Goal: Register for event/course

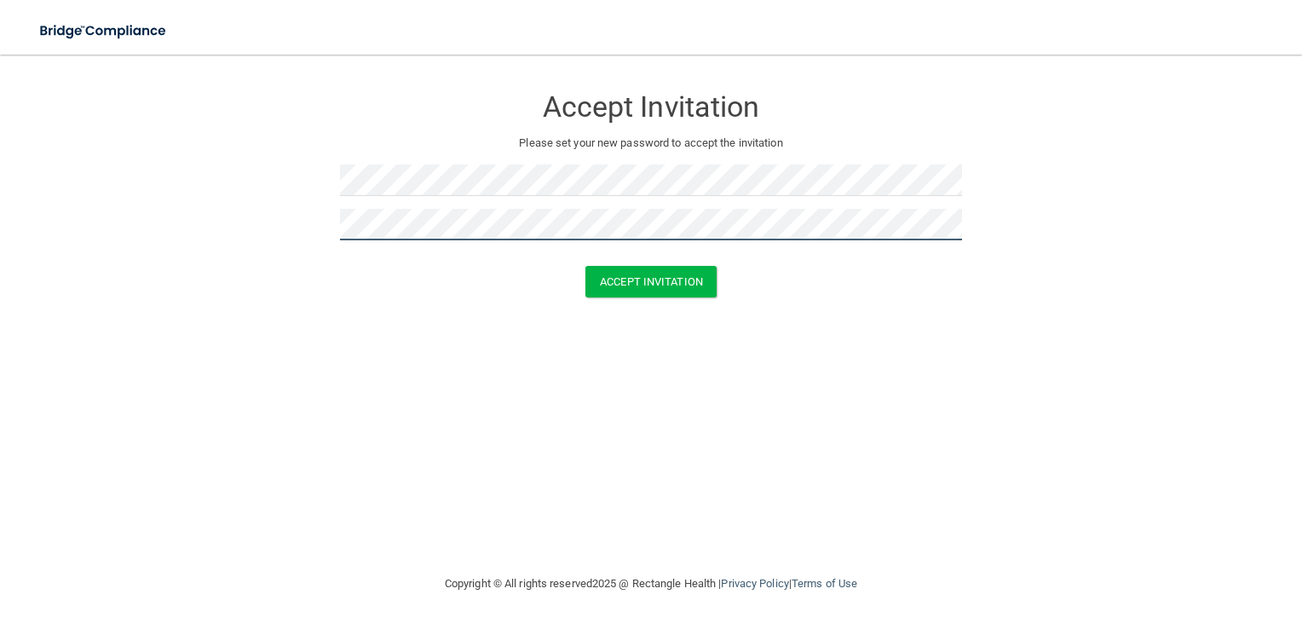
click at [586, 266] on button "Accept Invitation" at bounding box center [651, 282] width 131 height 32
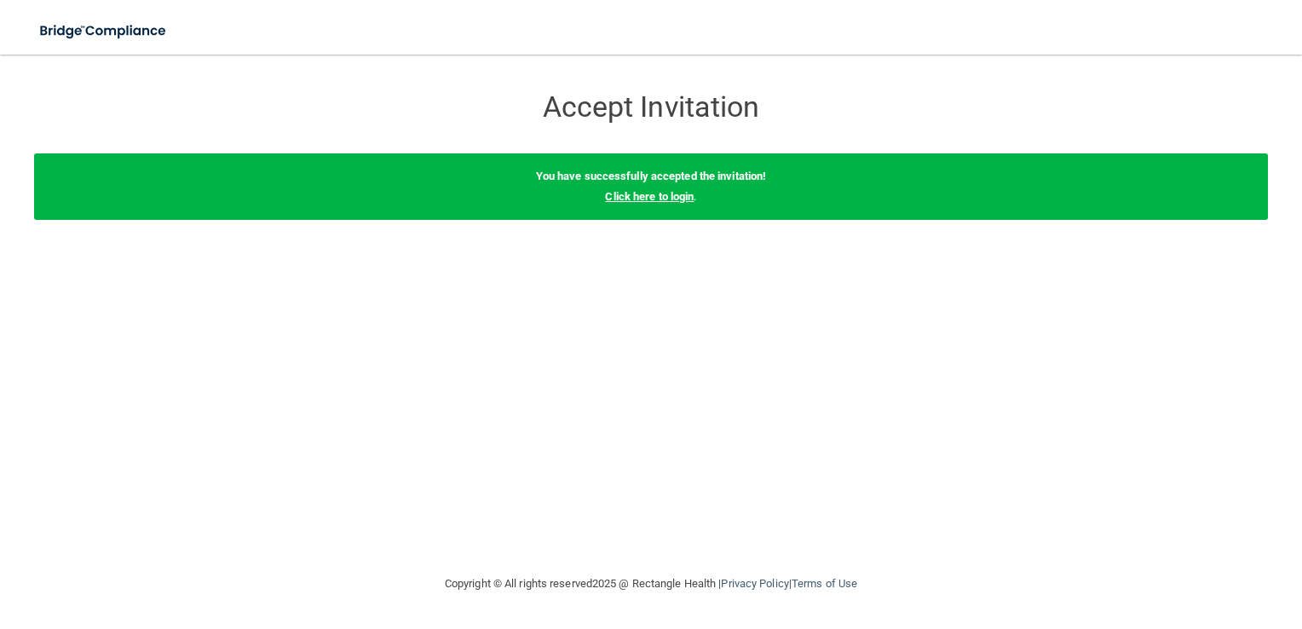
click at [618, 191] on link "Click here to login" at bounding box center [649, 196] width 89 height 13
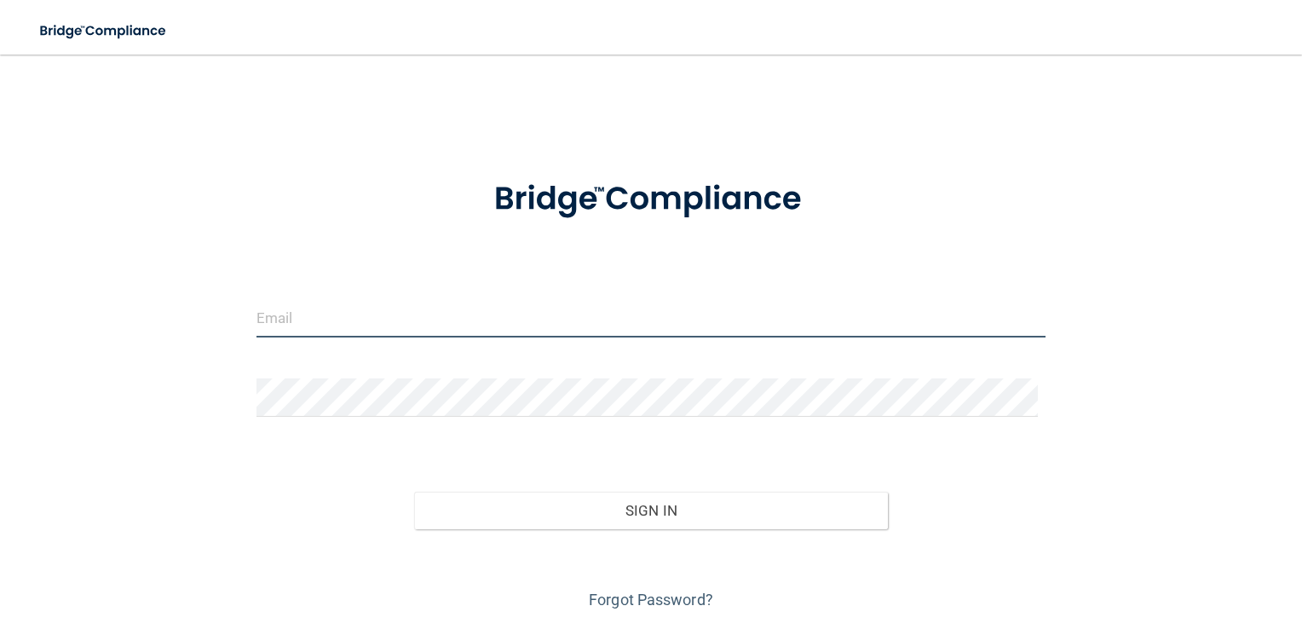
click at [277, 318] on input "email" at bounding box center [652, 318] width 790 height 38
type input "[EMAIL_ADDRESS][DOMAIN_NAME]"
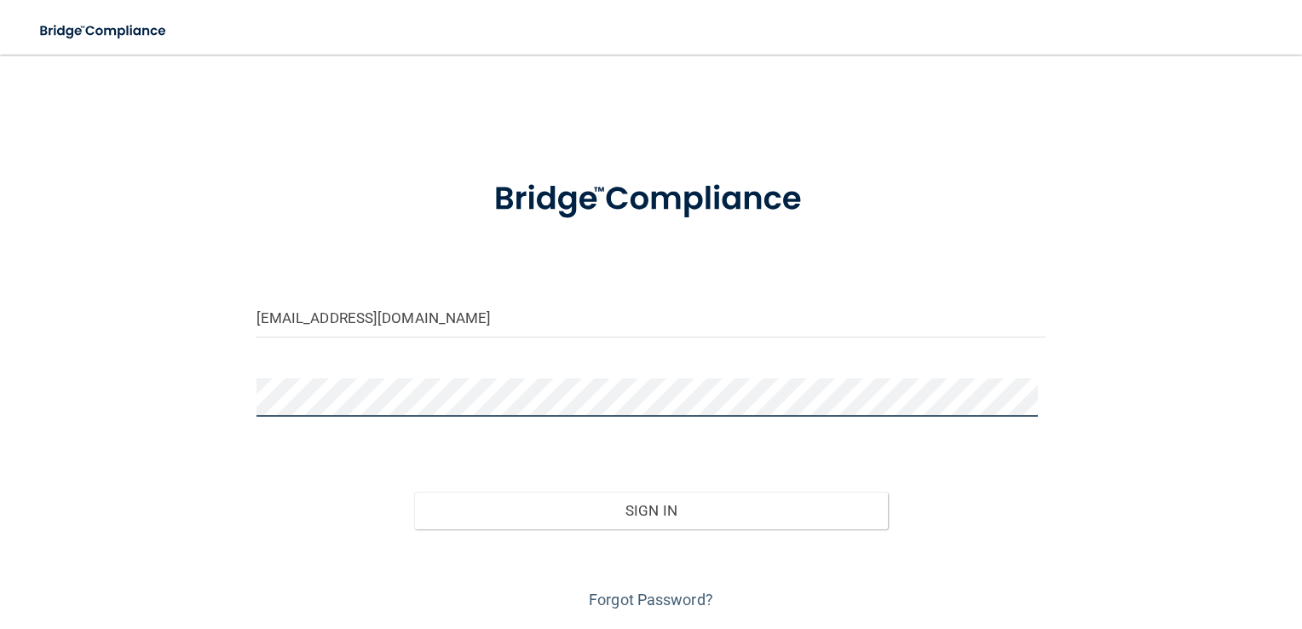
click at [414, 492] on button "Sign In" at bounding box center [651, 511] width 474 height 38
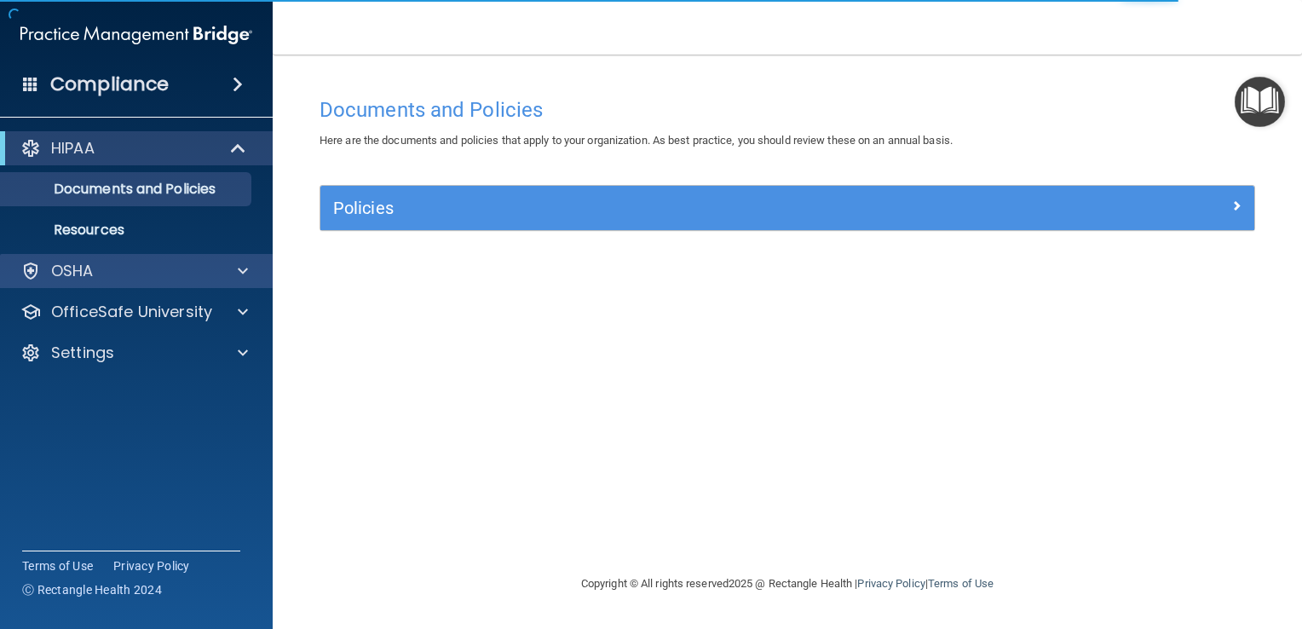
click at [157, 260] on div "OSHA" at bounding box center [137, 271] width 274 height 34
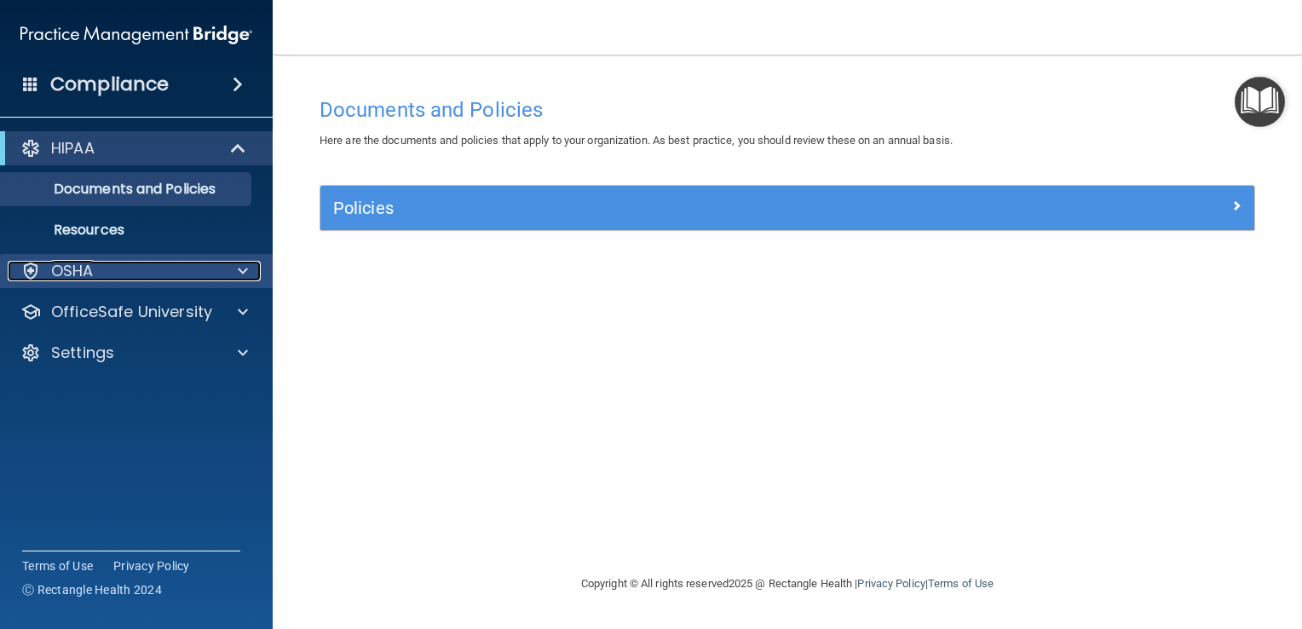
click at [245, 269] on span at bounding box center [243, 271] width 10 height 20
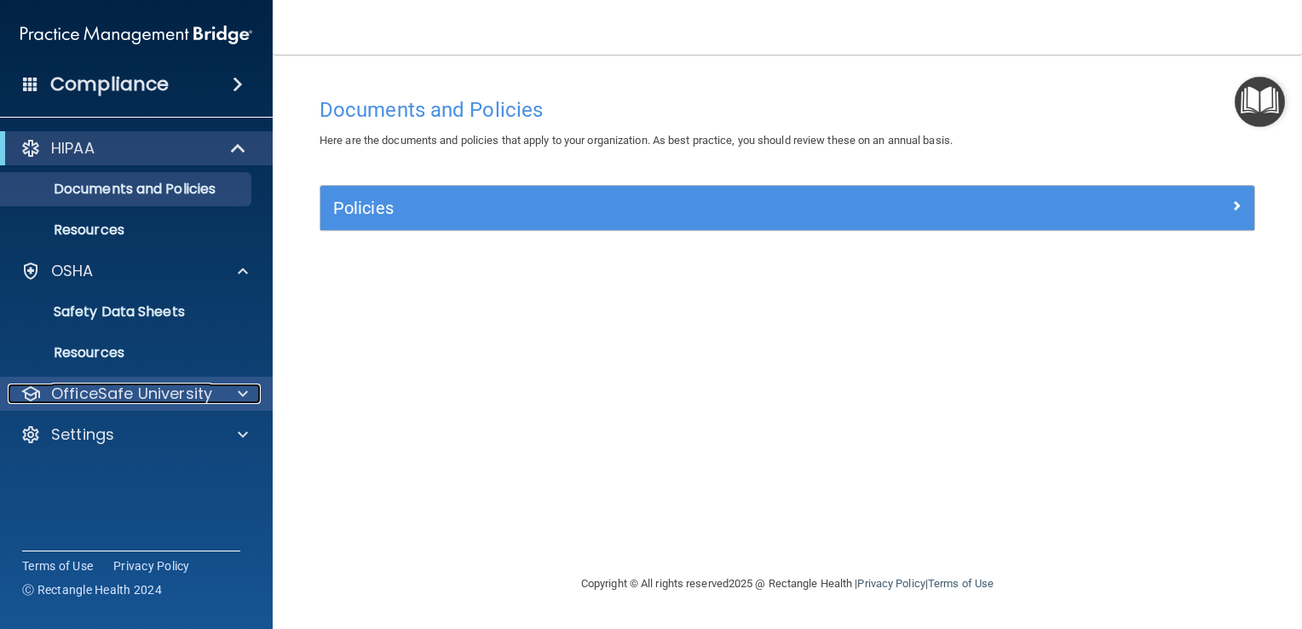
click at [238, 393] on span at bounding box center [243, 394] width 10 height 20
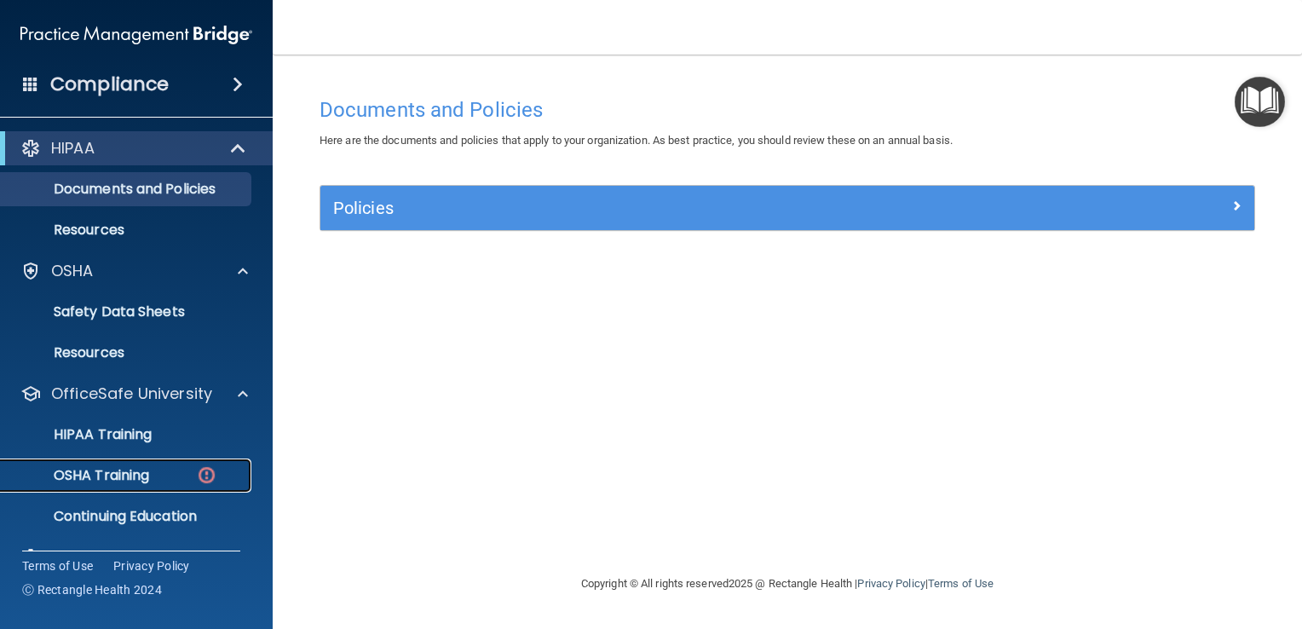
click at [147, 467] on p "OSHA Training" at bounding box center [80, 475] width 138 height 17
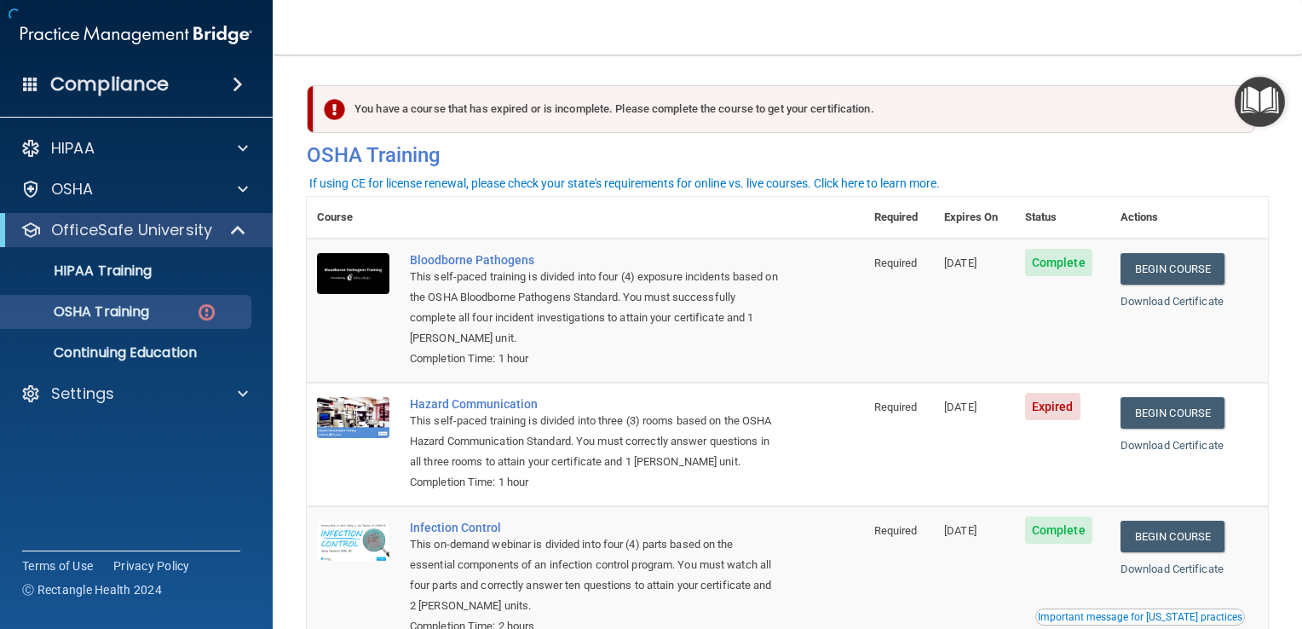
click at [419, 464] on div "This self-paced training is divided into three (3) rooms based on the OSHA Haza…" at bounding box center [594, 441] width 369 height 61
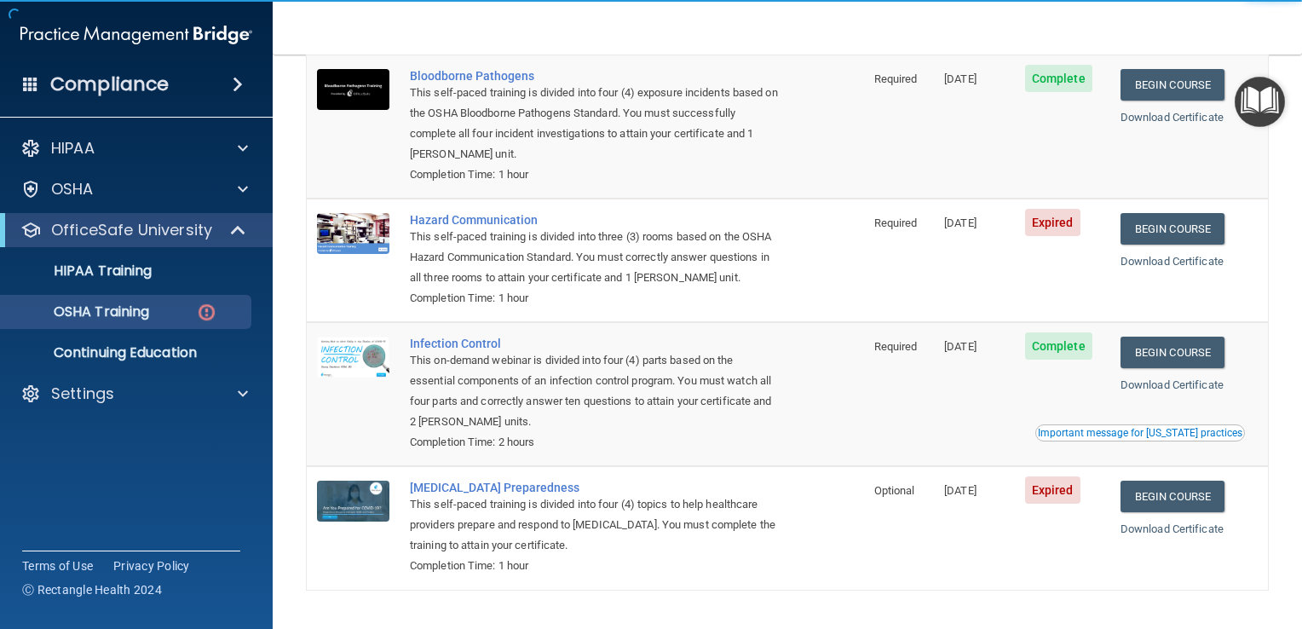
scroll to position [235, 0]
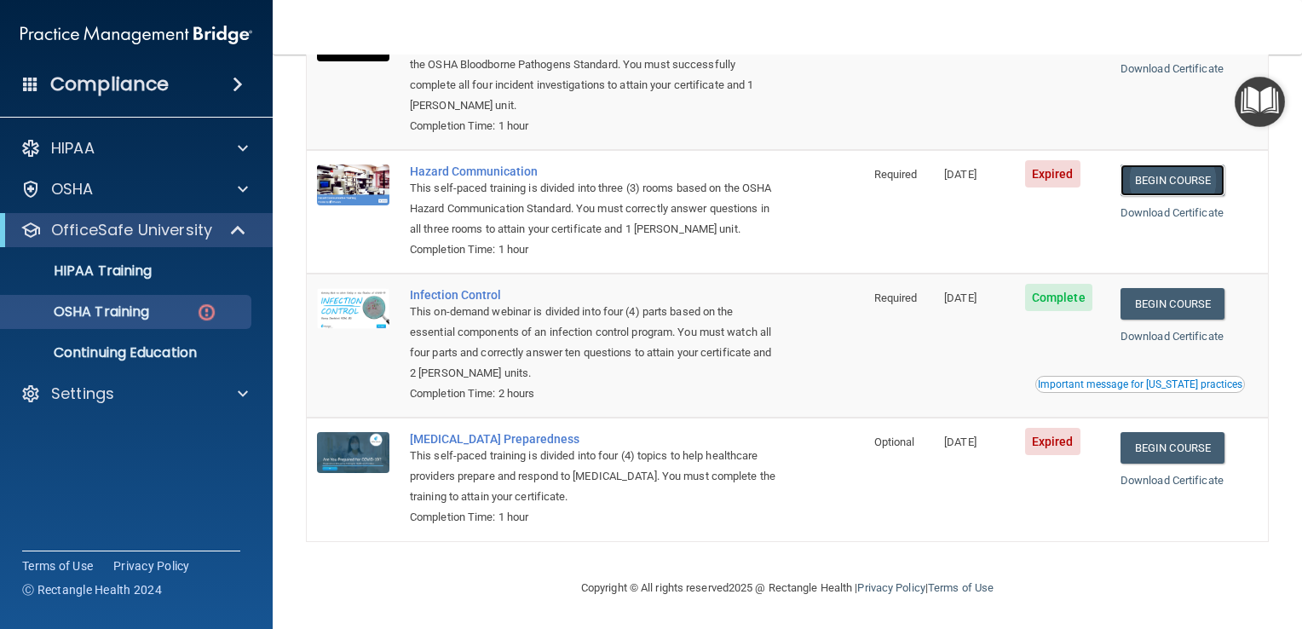
click at [1181, 179] on link "Begin Course" at bounding box center [1173, 181] width 104 height 32
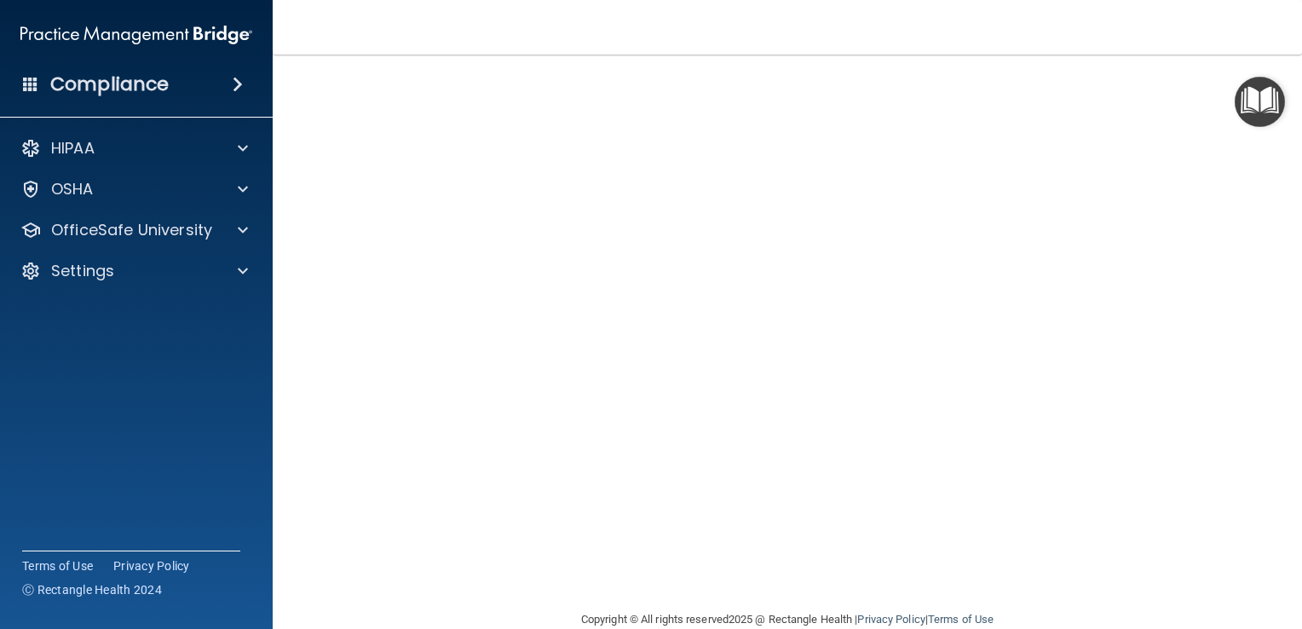
scroll to position [116, 0]
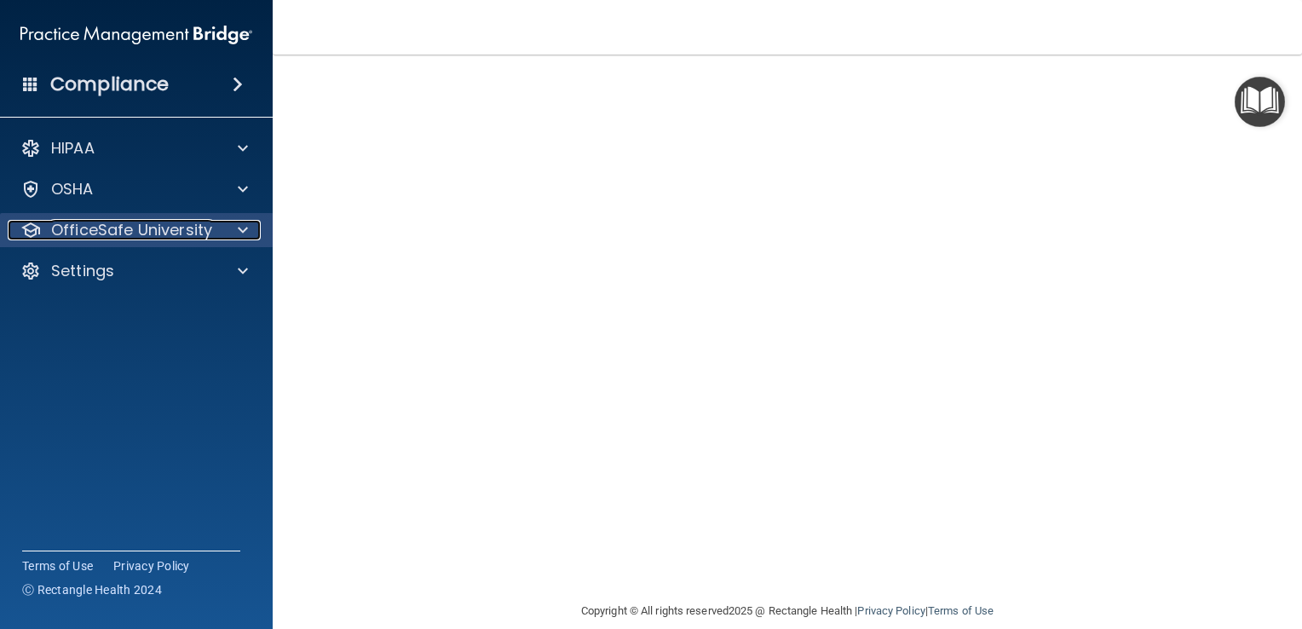
click at [242, 236] on span at bounding box center [243, 230] width 10 height 20
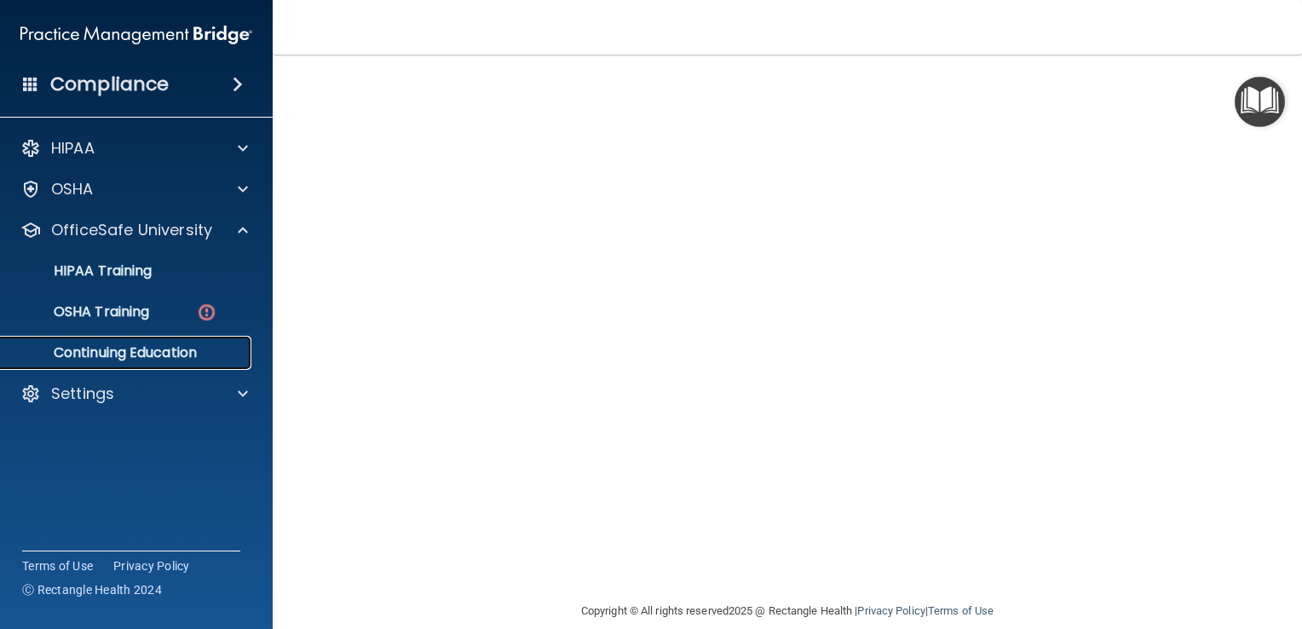
click at [217, 338] on link "Continuing Education" at bounding box center [117, 353] width 269 height 34
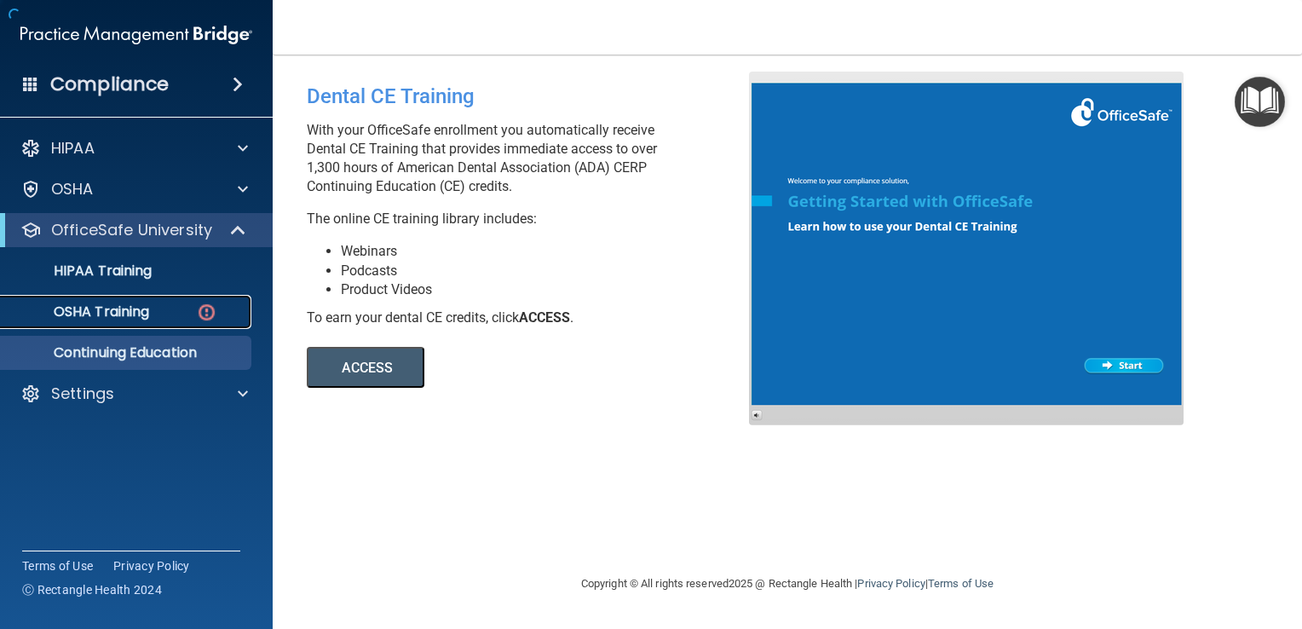
click at [154, 317] on div "OSHA Training" at bounding box center [127, 311] width 233 height 17
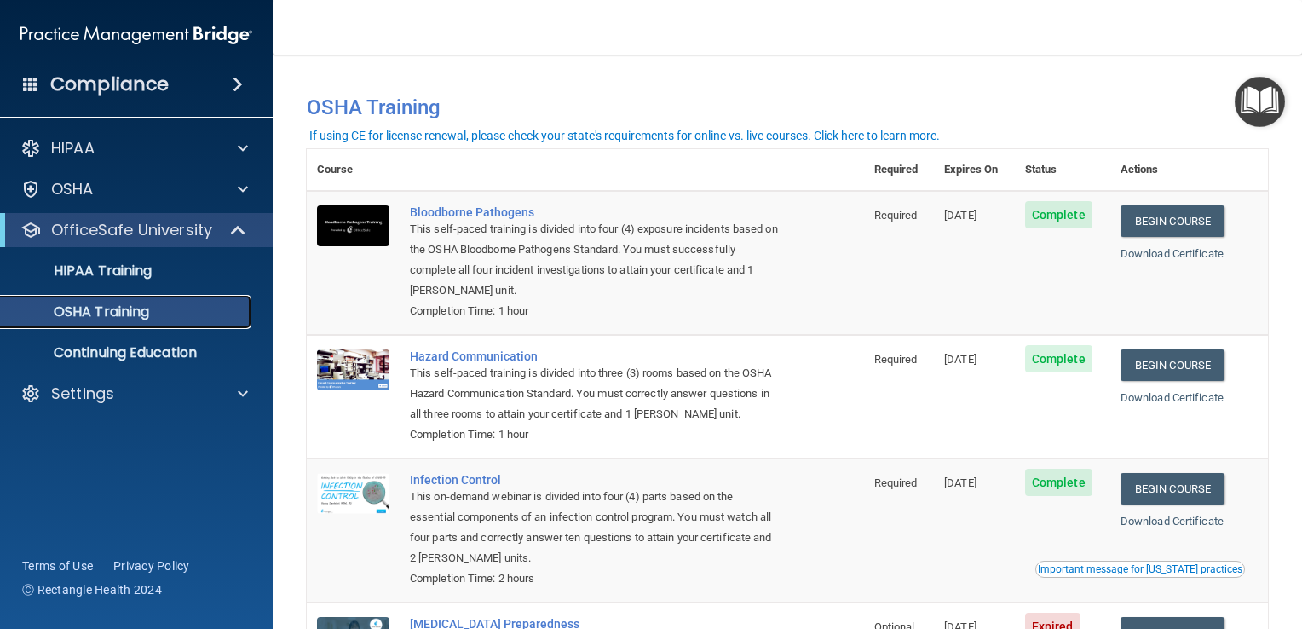
scroll to position [188, 0]
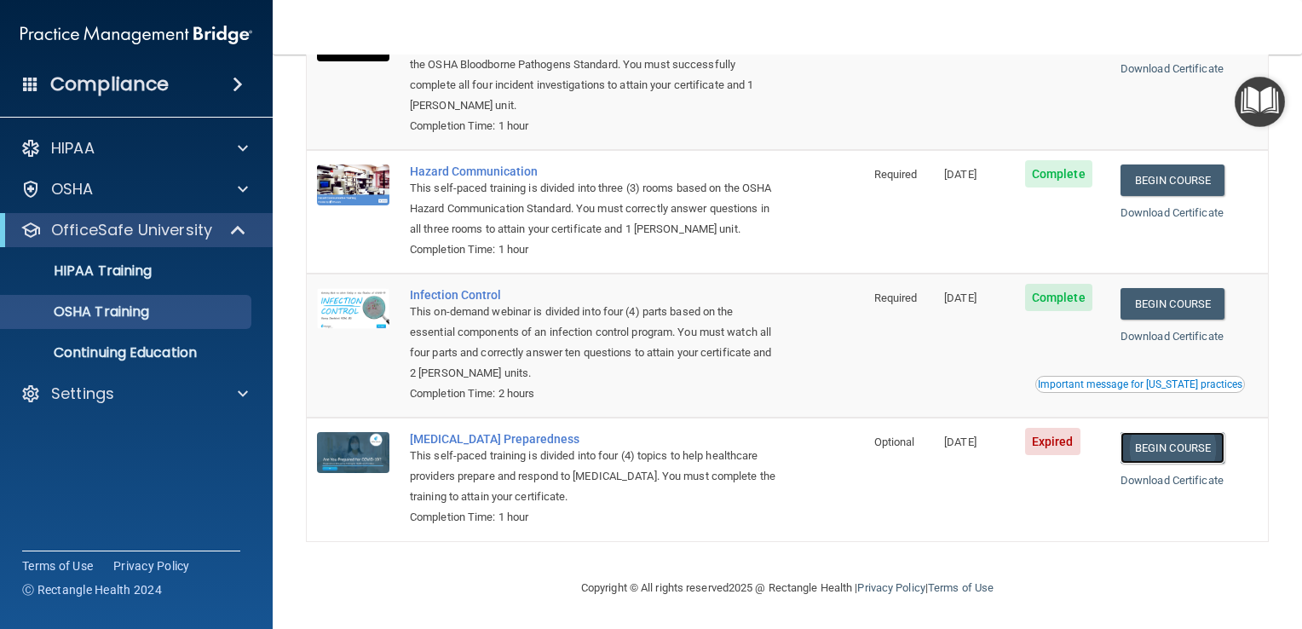
click at [1164, 453] on link "Begin Course" at bounding box center [1173, 448] width 104 height 32
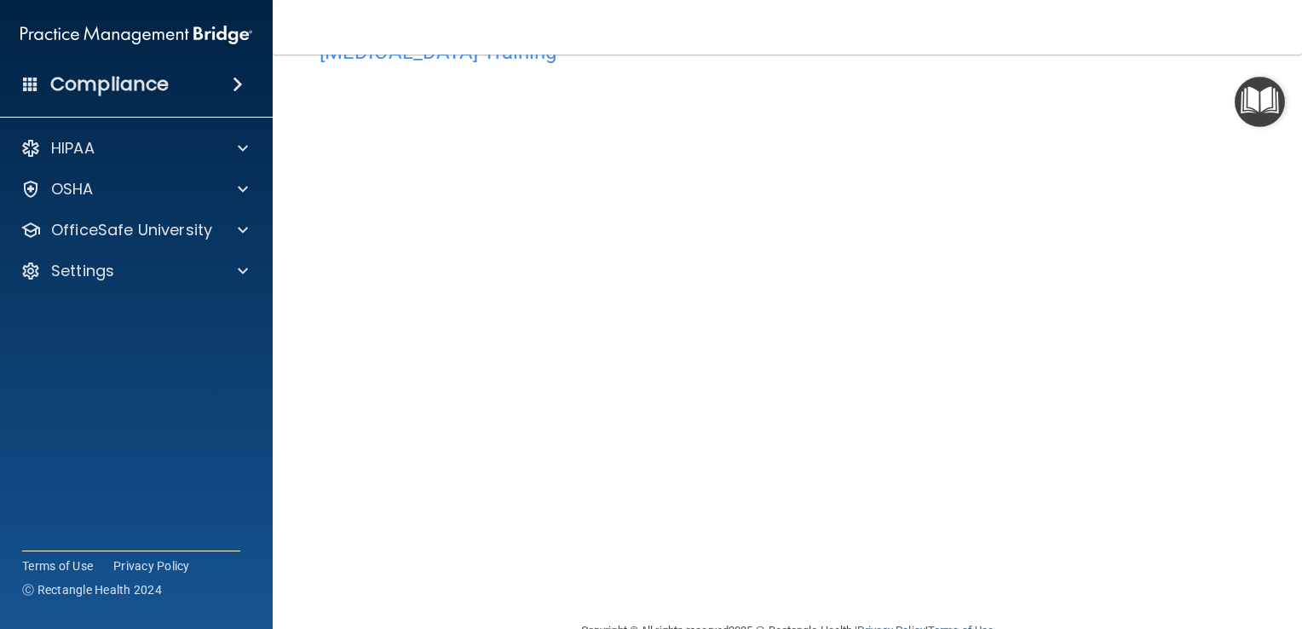
scroll to position [58, 0]
click at [254, 237] on div at bounding box center [240, 230] width 43 height 20
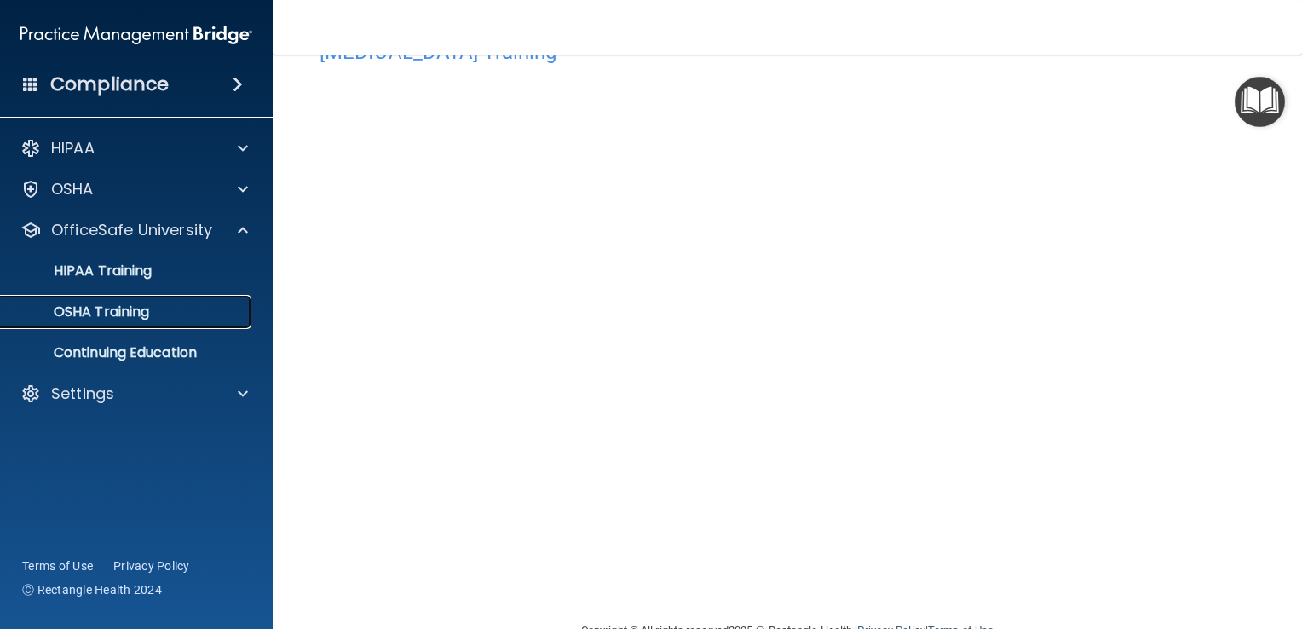
click at [136, 323] on link "OSHA Training" at bounding box center [117, 312] width 269 height 34
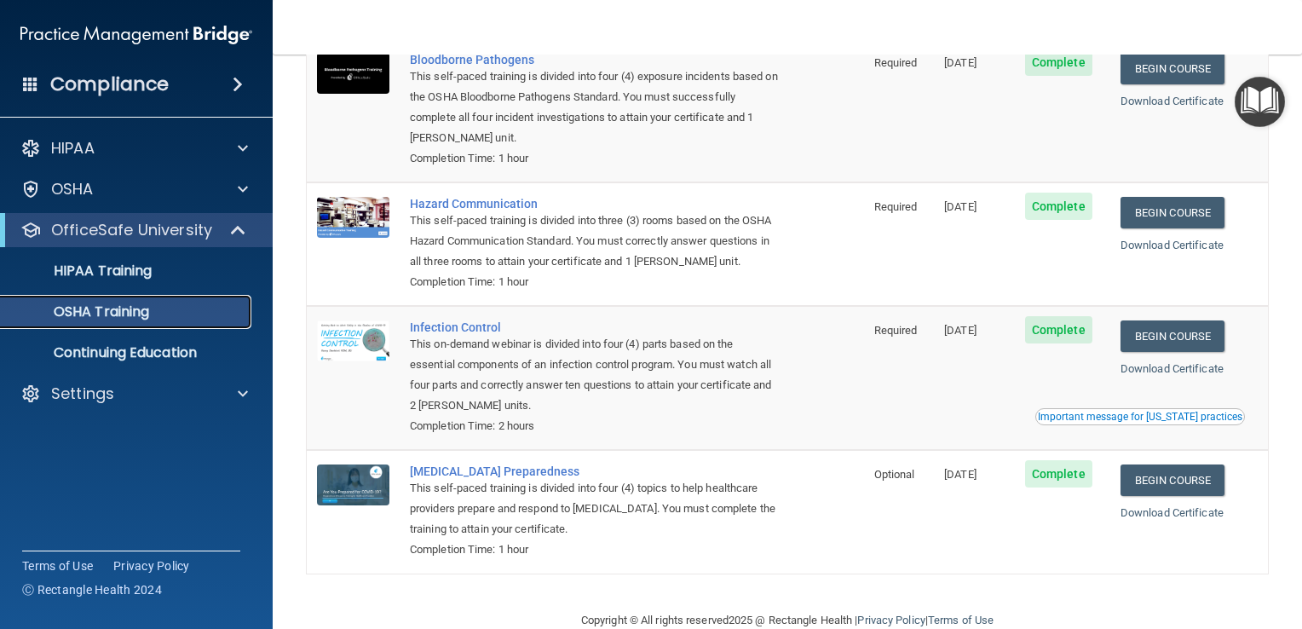
scroll to position [157, 0]
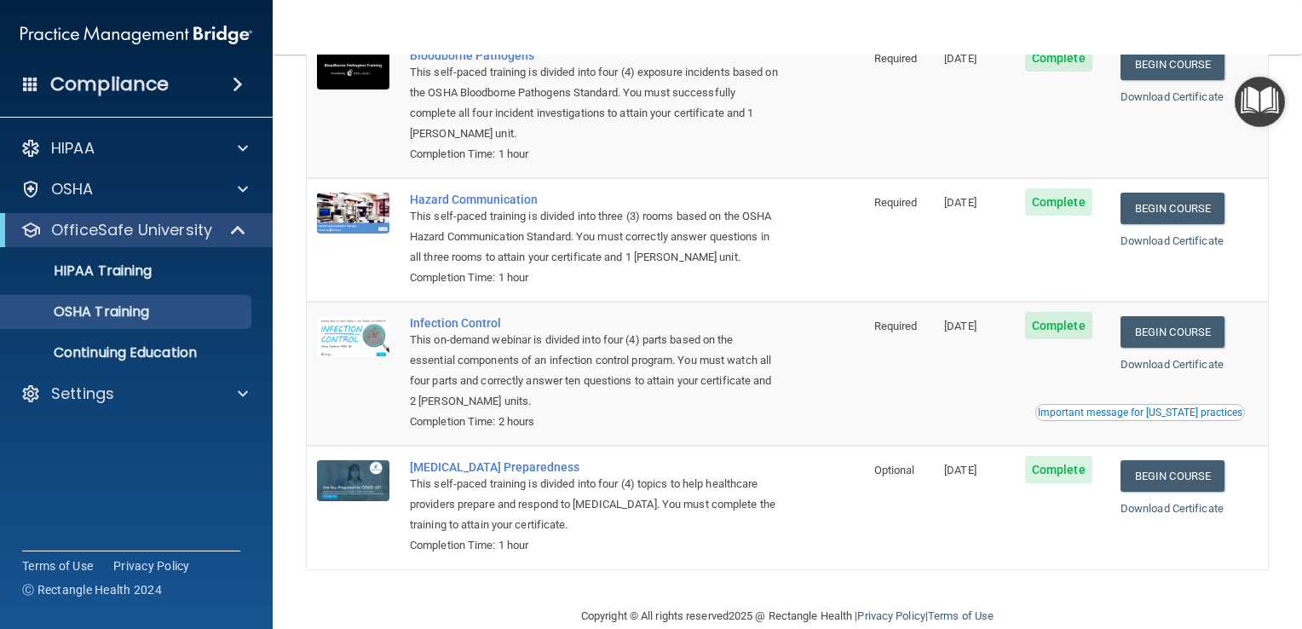
click at [1098, 416] on div "Important message for [US_STATE] practices" at bounding box center [1140, 412] width 205 height 10
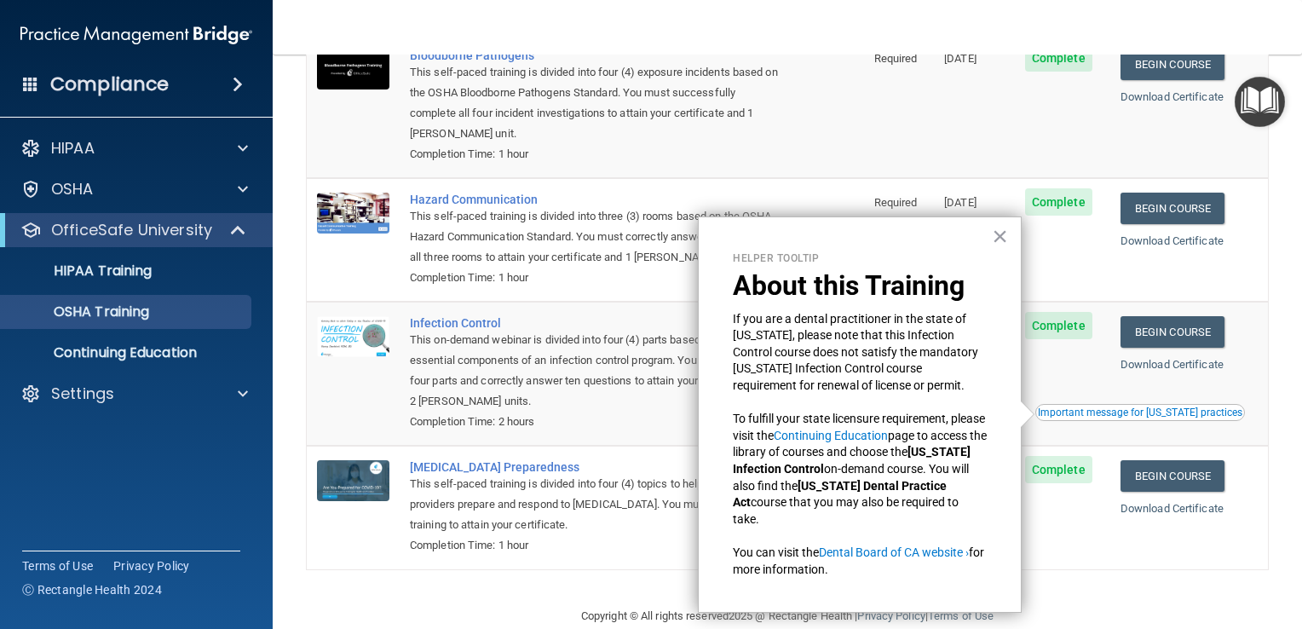
click at [643, 425] on div "Completion Time: 2 hours" at bounding box center [594, 422] width 369 height 20
click at [998, 233] on button "×" at bounding box center [1000, 235] width 16 height 27
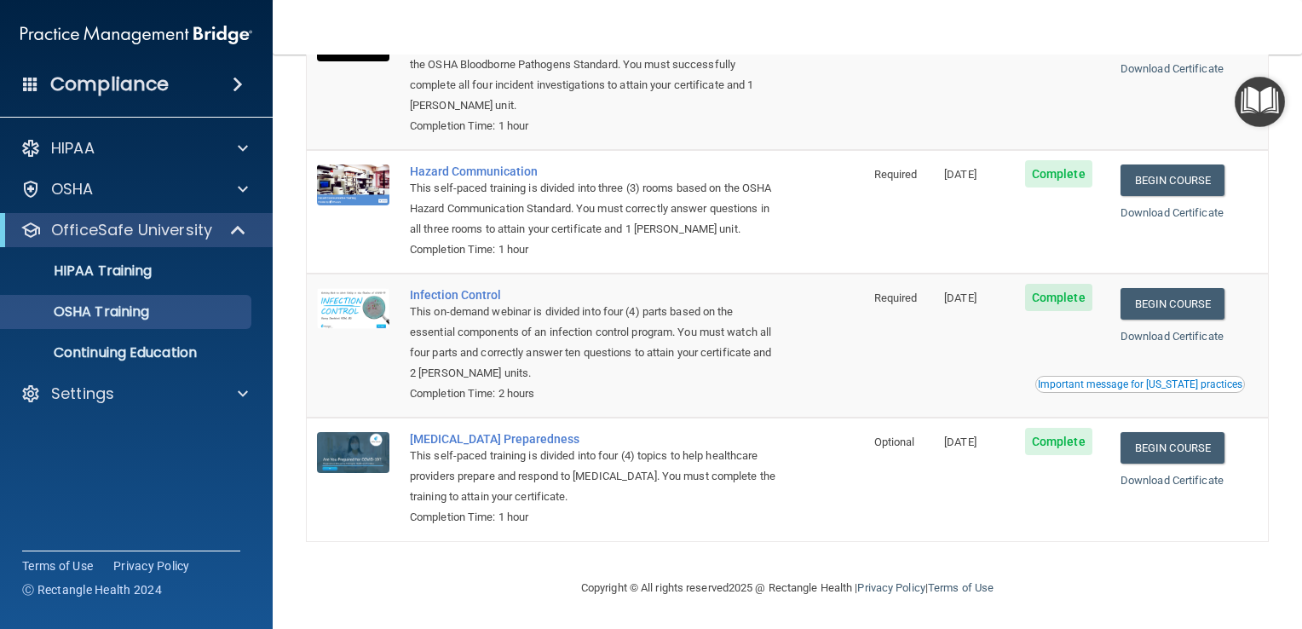
scroll to position [184, 0]
click at [1060, 385] on div "Important message for [US_STATE] practices" at bounding box center [1140, 385] width 205 height 10
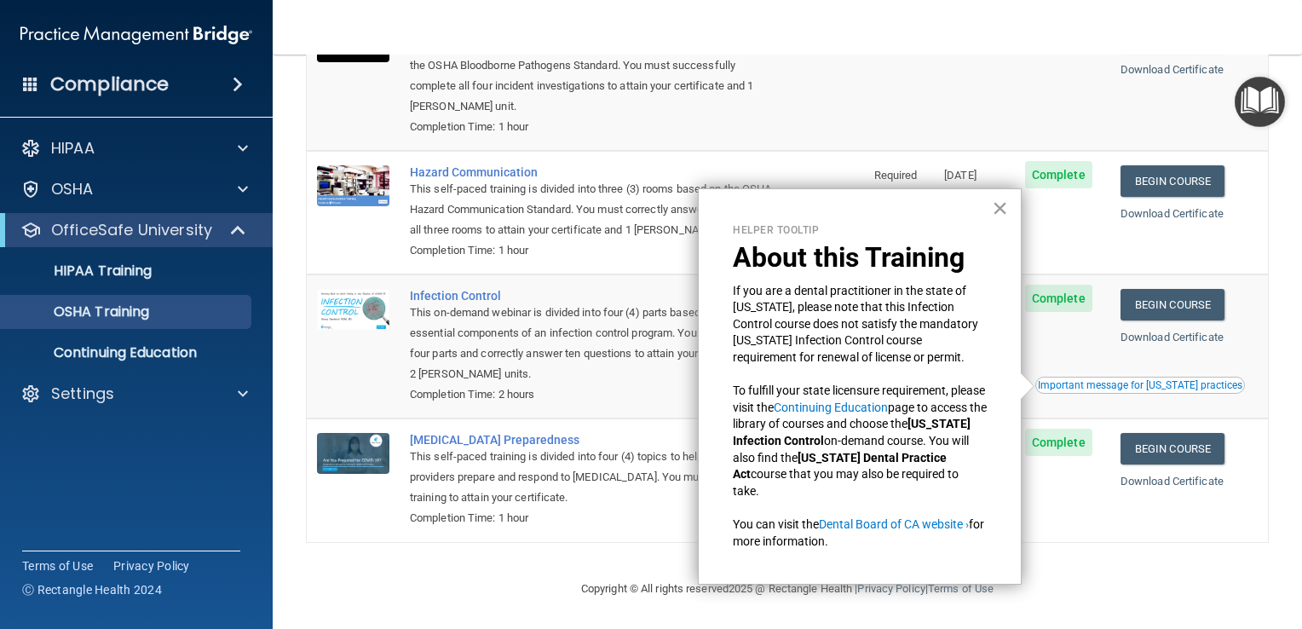
click at [994, 202] on button "×" at bounding box center [1000, 207] width 16 height 27
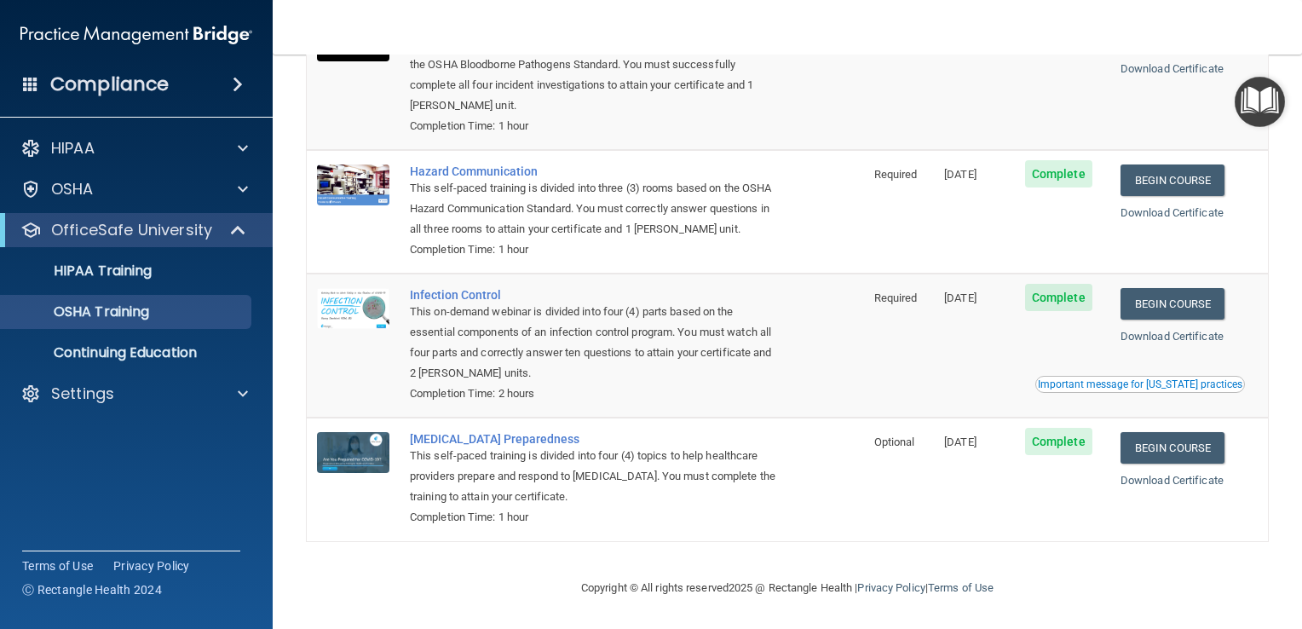
scroll to position [187, 0]
click at [136, 286] on link "HIPAA Training" at bounding box center [117, 271] width 269 height 34
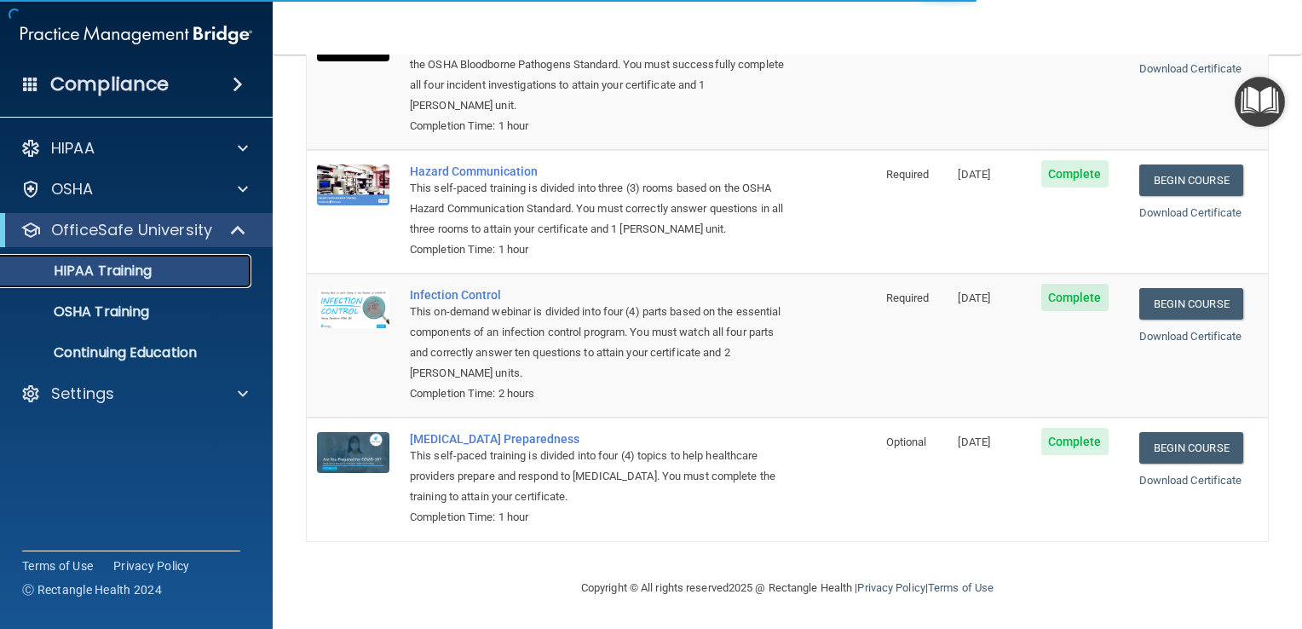
scroll to position [650, 0]
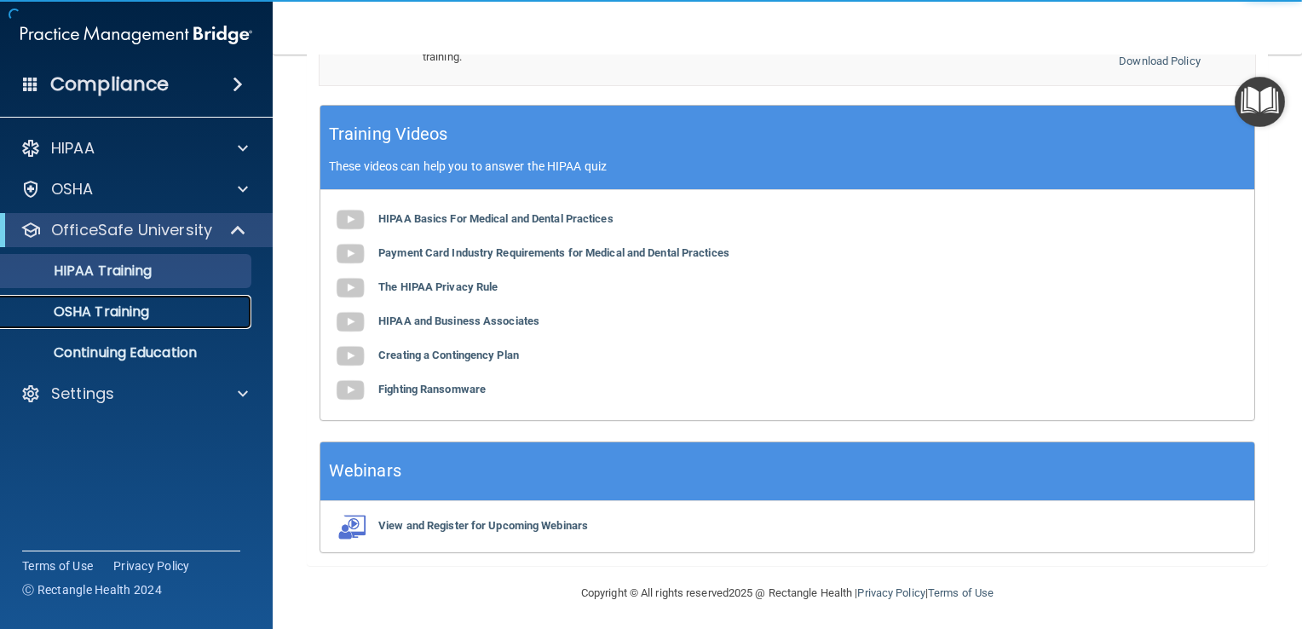
click at [133, 327] on link "OSHA Training" at bounding box center [117, 312] width 269 height 34
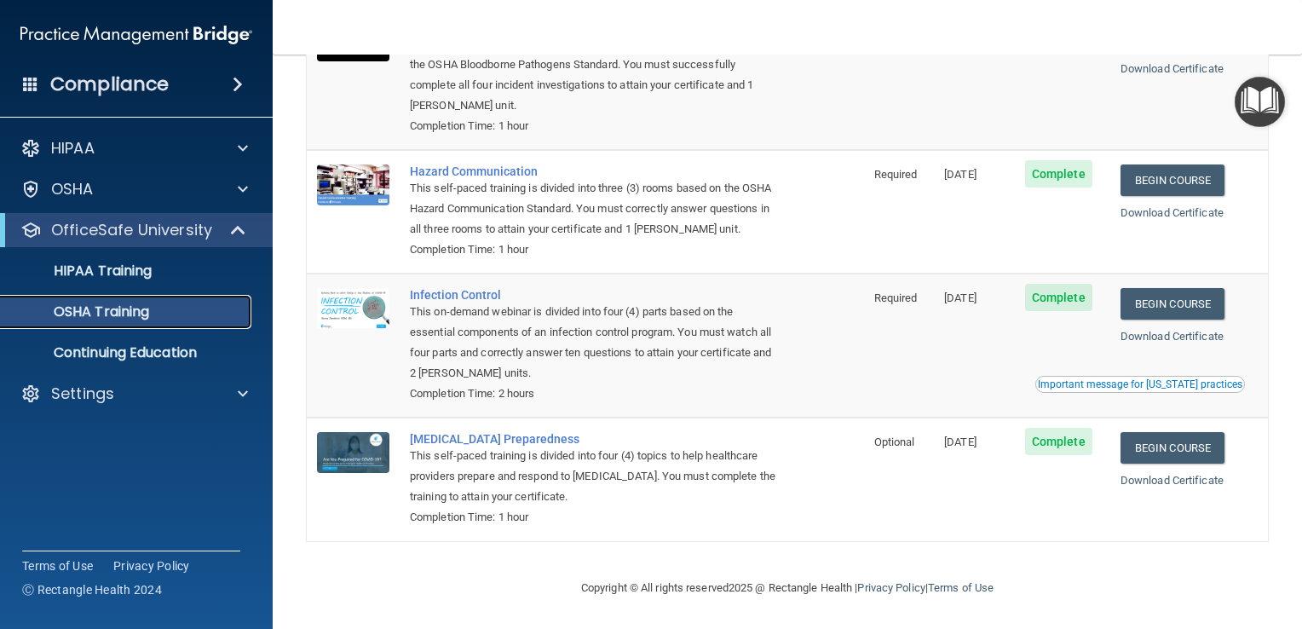
scroll to position [188, 0]
